Goal: Find specific page/section: Find specific page/section

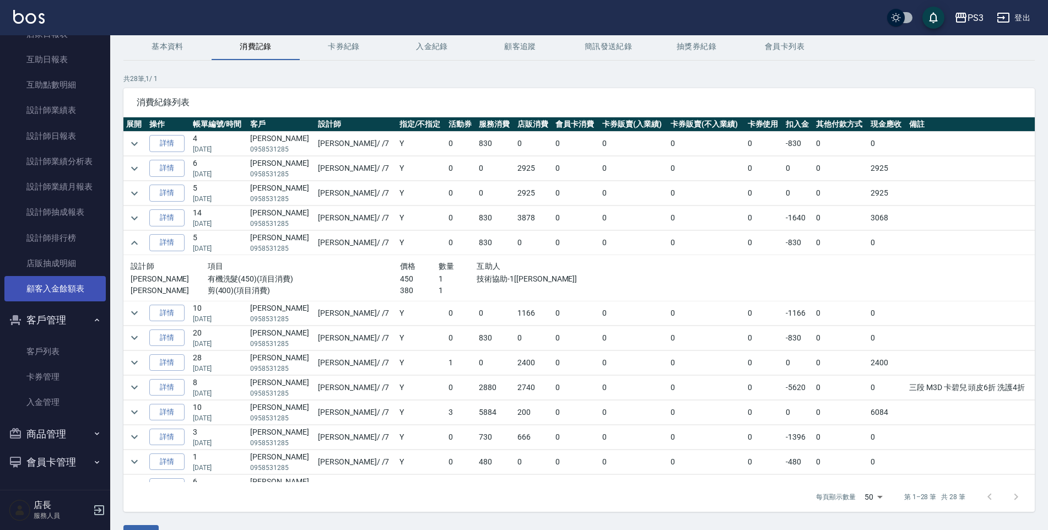
scroll to position [55, 0]
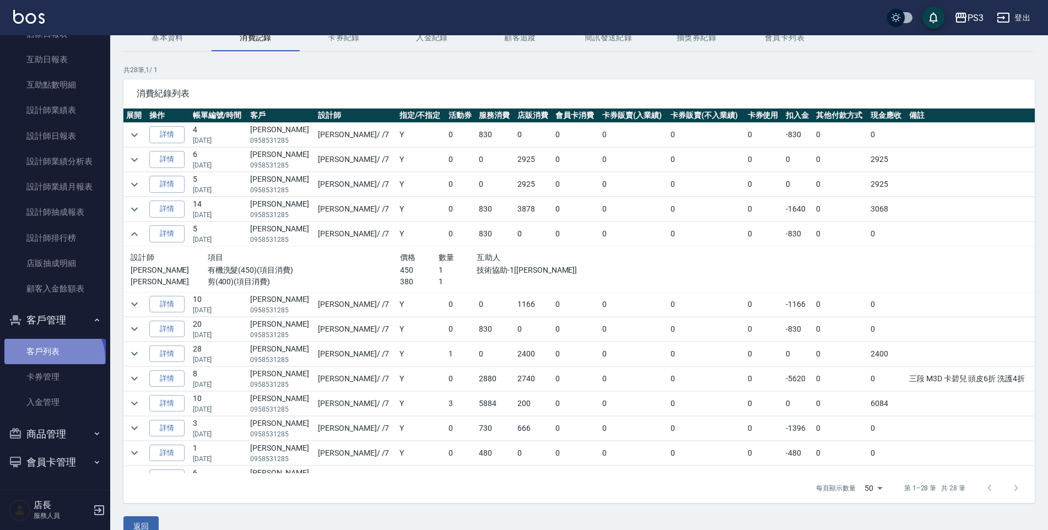
click at [51, 359] on link "客戶列表" at bounding box center [54, 351] width 101 height 25
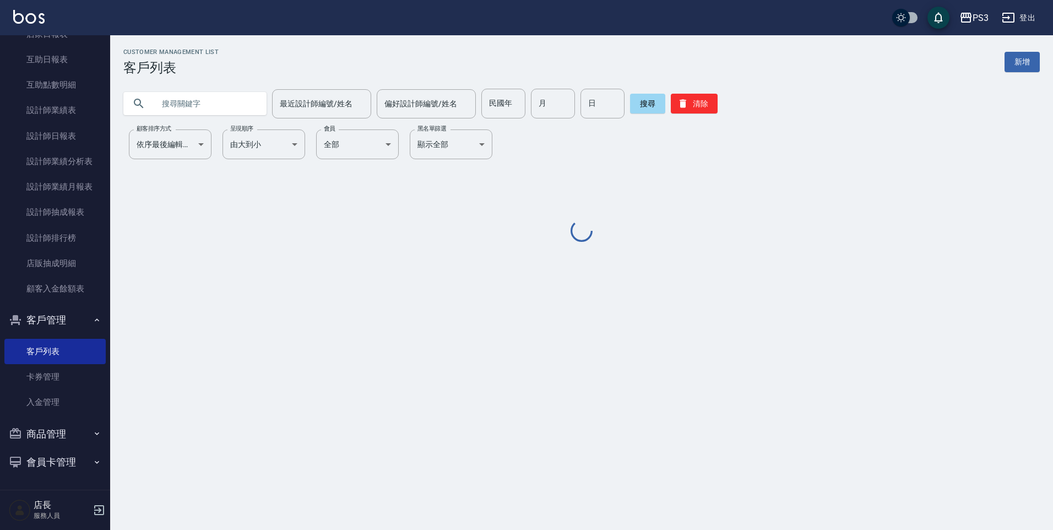
click at [212, 104] on input "text" at bounding box center [206, 104] width 104 height 30
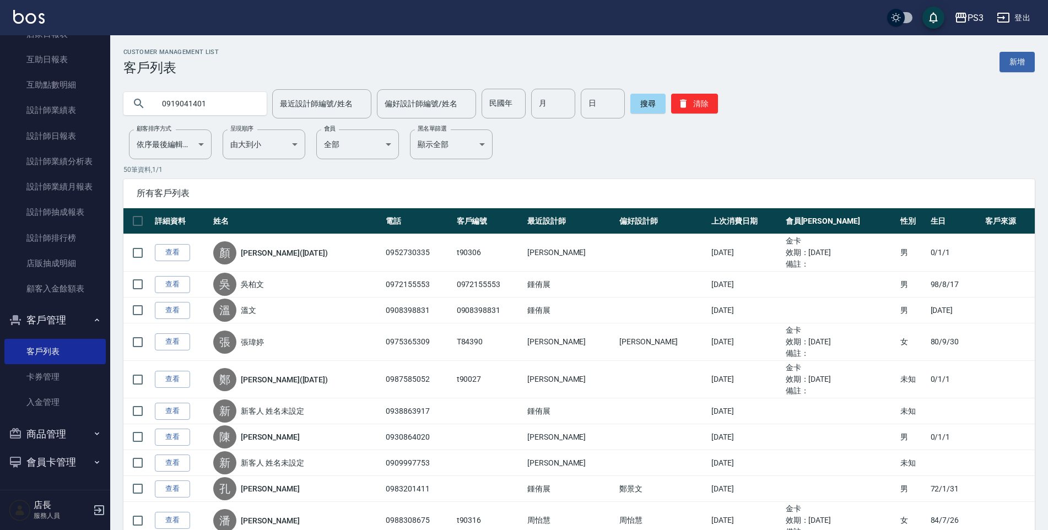
type input "0919041401"
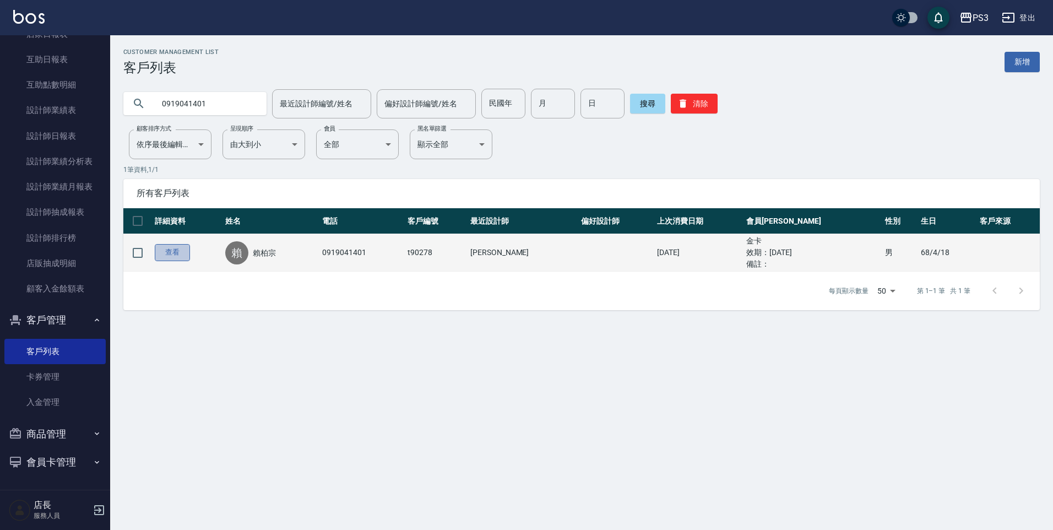
click at [167, 256] on link "查看" at bounding box center [172, 252] width 35 height 17
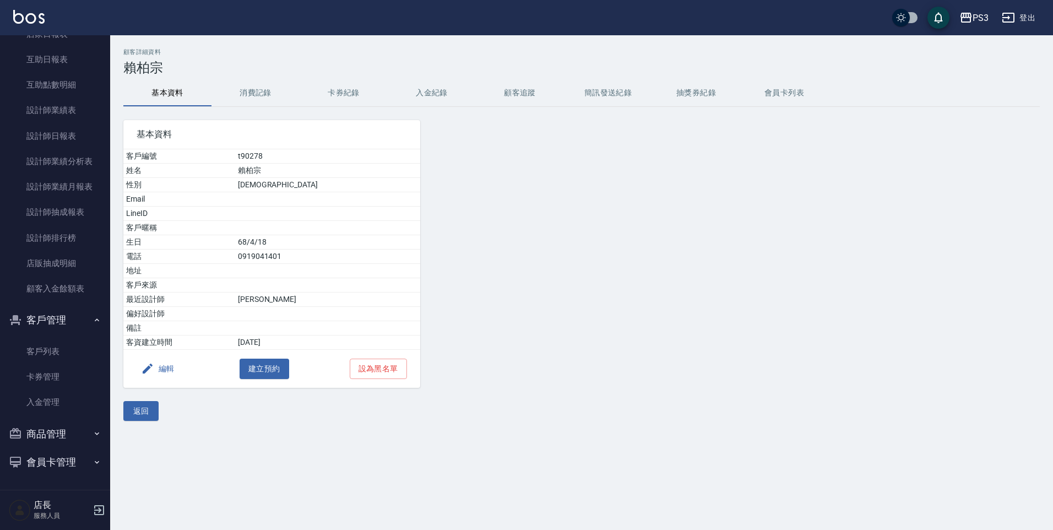
click at [278, 93] on button "消費記錄" at bounding box center [256, 93] width 88 height 26
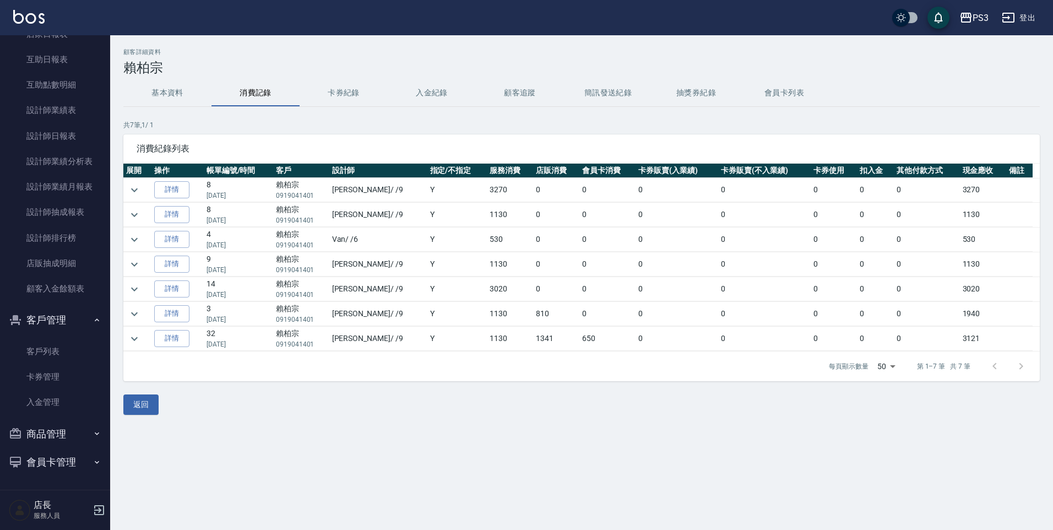
click at [237, 345] on p "[DATE]" at bounding box center [239, 344] width 64 height 10
